Goal: Information Seeking & Learning: Learn about a topic

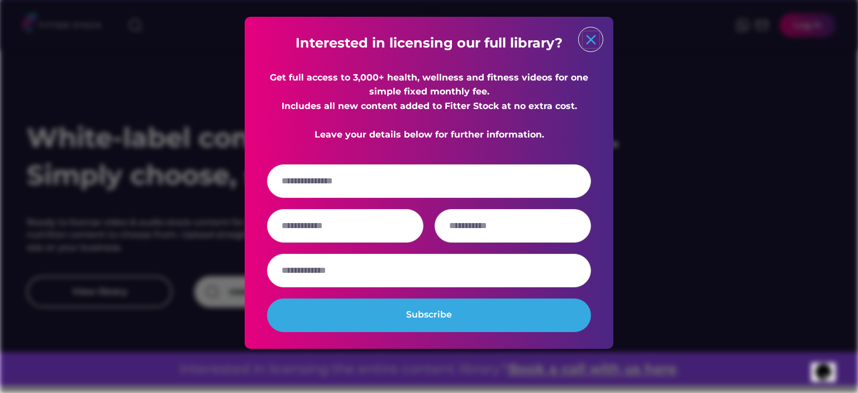
click at [592, 42] on text "close" at bounding box center [591, 39] width 17 height 17
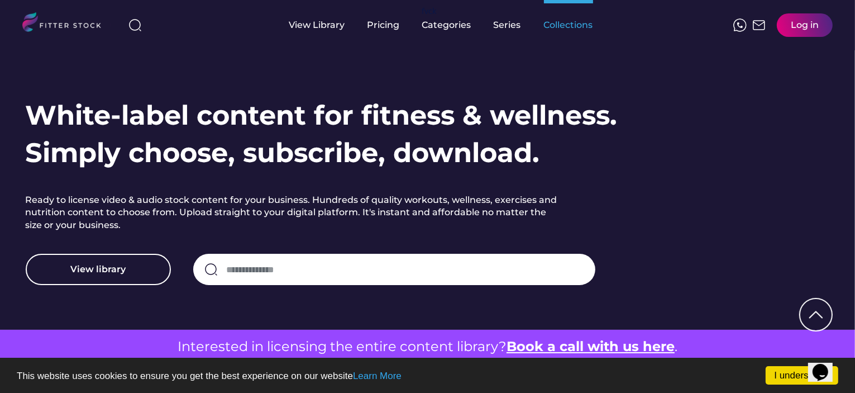
scroll to position [156, 0]
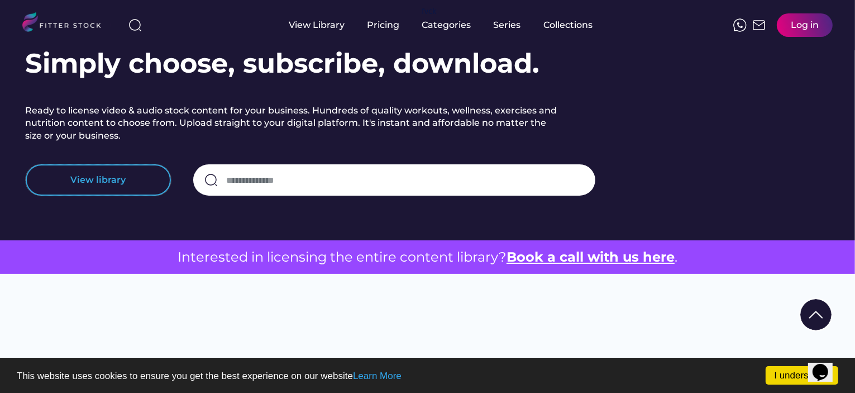
click at [85, 189] on button "View library" at bounding box center [98, 179] width 145 height 31
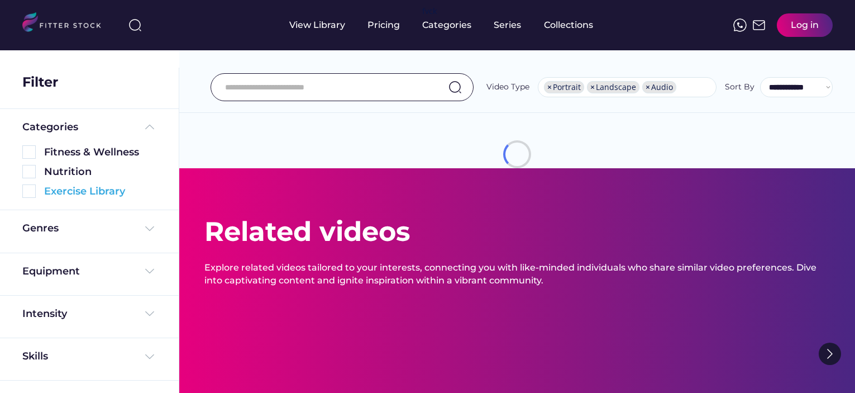
select select "**********"
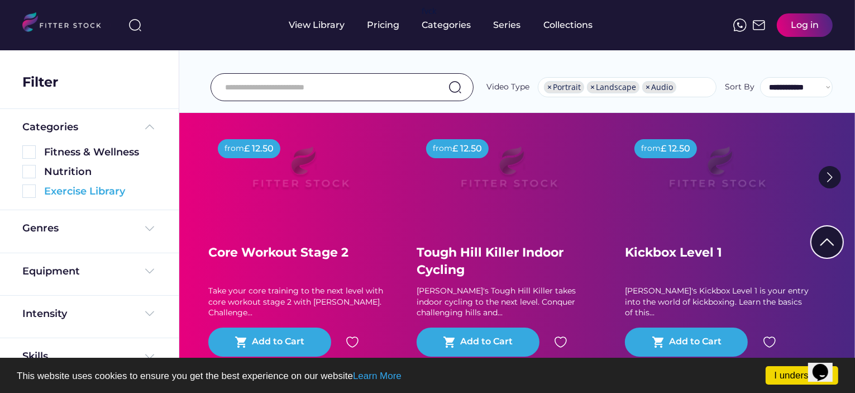
scroll to position [179, 0]
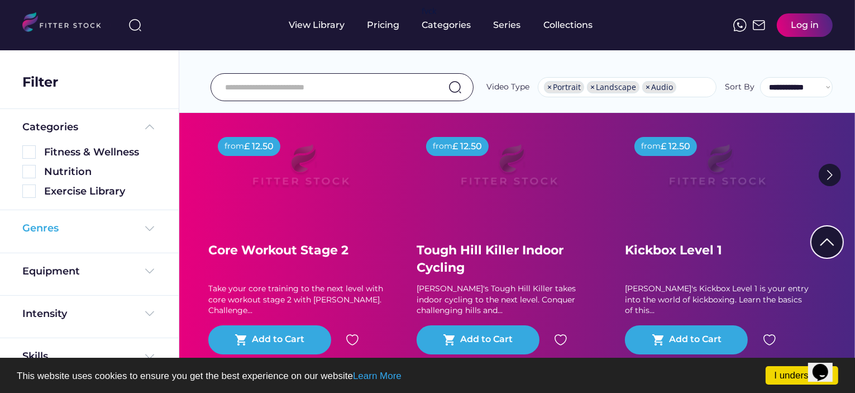
click at [84, 229] on div "Genres" at bounding box center [89, 228] width 134 height 14
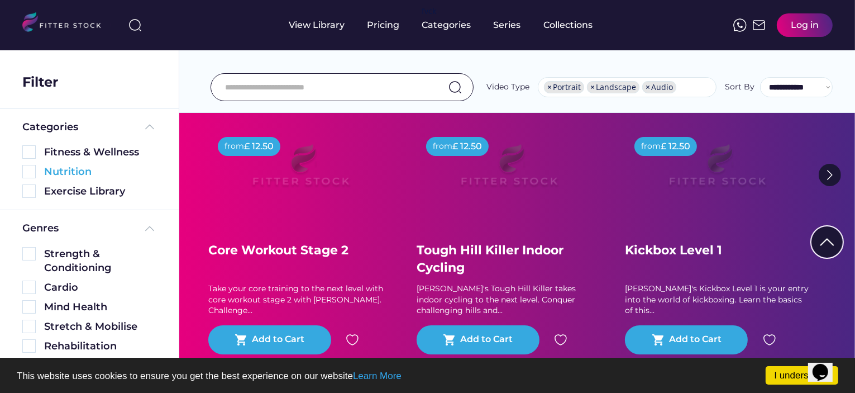
click at [64, 174] on div "Nutrition" at bounding box center [100, 172] width 112 height 14
click at [27, 175] on img at bounding box center [28, 171] width 13 height 13
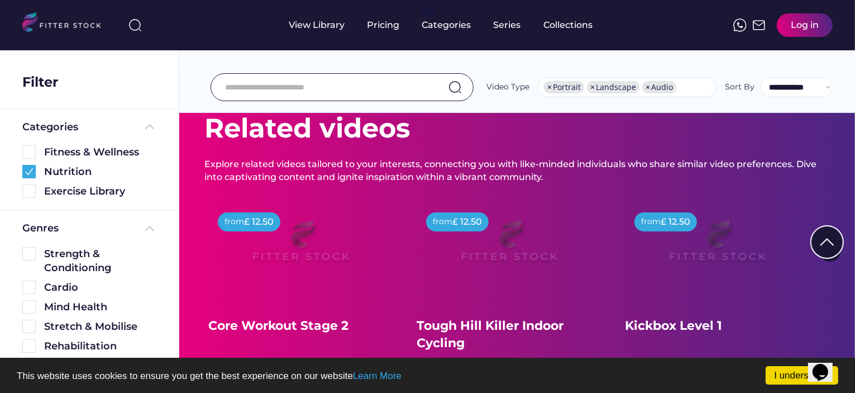
scroll to position [92, 0]
